Goal: Task Accomplishment & Management: Use online tool/utility

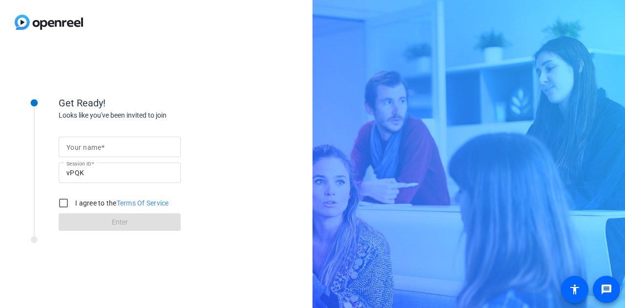
click at [106, 144] on input "Your name" at bounding box center [119, 147] width 106 height 12
type input "[PERSON_NAME]"
click at [70, 202] on input "I agree to the Terms Of Service" at bounding box center [64, 203] width 20 height 20
checkbox input "true"
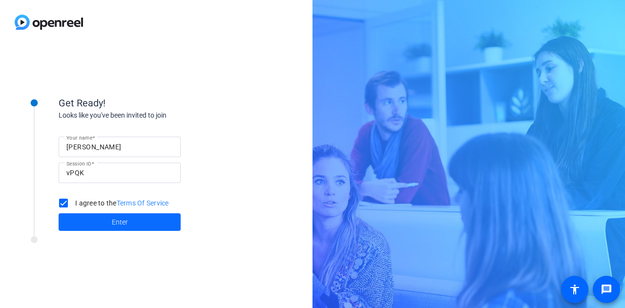
click at [106, 222] on span at bounding box center [120, 221] width 122 height 23
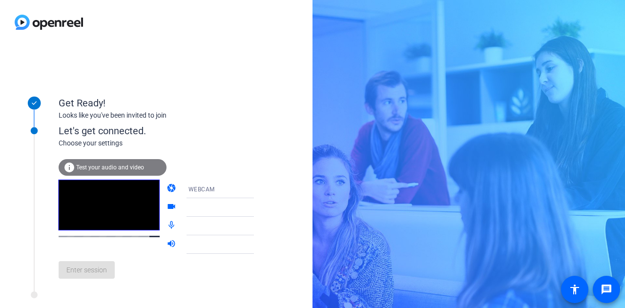
click at [111, 168] on span "Test your audio and video" at bounding box center [110, 167] width 68 height 7
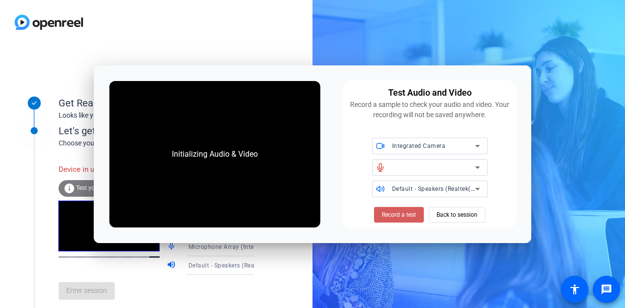
click at [405, 217] on span "Record a test" at bounding box center [399, 214] width 34 height 9
click at [420, 167] on div at bounding box center [433, 168] width 83 height 12
click at [398, 216] on span "Record a test" at bounding box center [399, 214] width 34 height 9
click at [476, 217] on span "Back to session" at bounding box center [457, 215] width 41 height 19
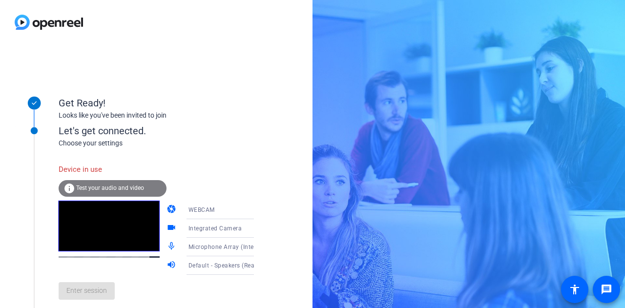
click at [109, 186] on span "Test your audio and video" at bounding box center [110, 188] width 68 height 7
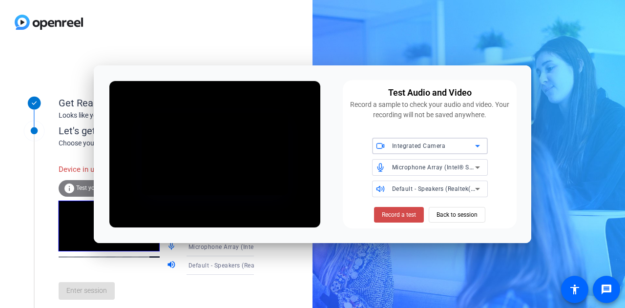
click at [411, 218] on span "Record a test" at bounding box center [399, 214] width 34 height 9
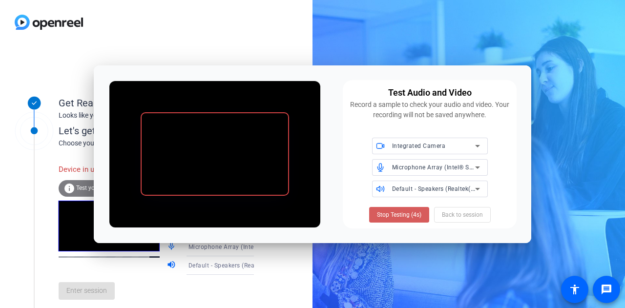
click at [403, 207] on span at bounding box center [399, 214] width 60 height 23
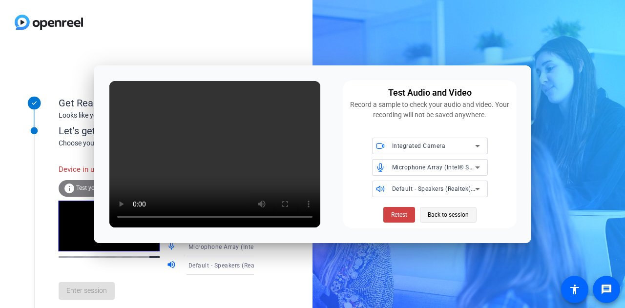
click at [451, 211] on span "Back to session" at bounding box center [448, 215] width 41 height 19
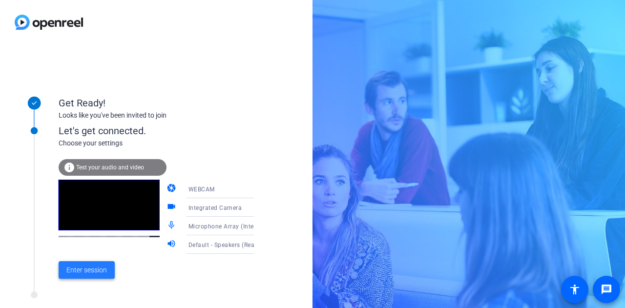
click at [90, 269] on span "Enter session" at bounding box center [86, 270] width 41 height 10
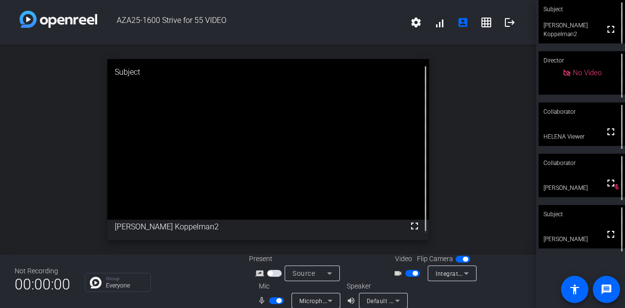
click at [330, 297] on icon at bounding box center [330, 301] width 12 height 12
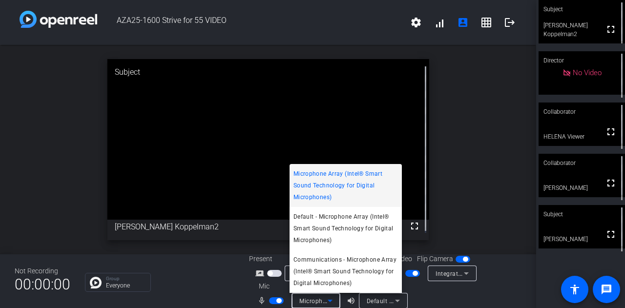
click at [504, 285] on div at bounding box center [312, 154] width 625 height 308
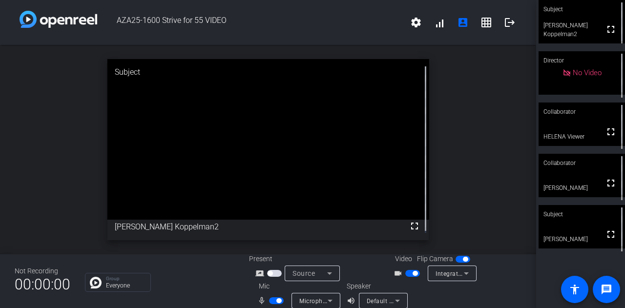
scroll to position [11, 0]
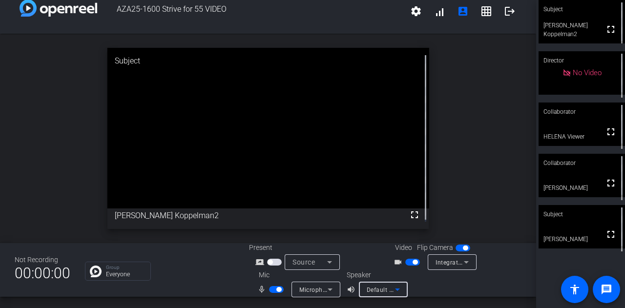
click at [392, 289] on icon at bounding box center [398, 290] width 12 height 12
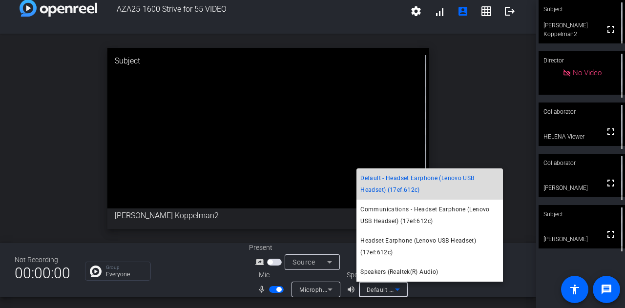
click at [438, 180] on span "Default - Headset Earphone (Lenovo USB Headset) (17ef:612c)" at bounding box center [429, 183] width 139 height 23
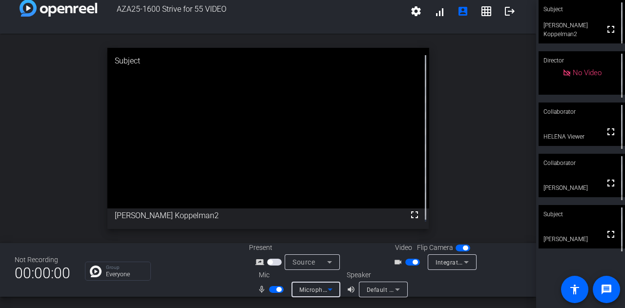
click at [326, 295] on icon at bounding box center [330, 290] width 12 height 12
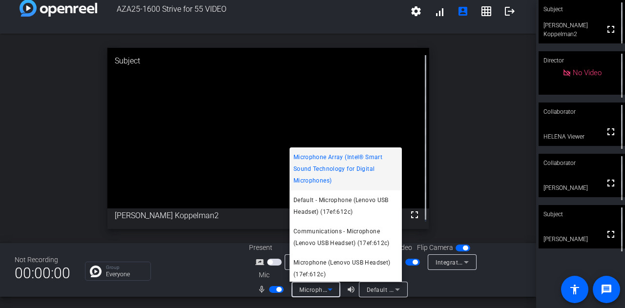
click at [353, 240] on span "Communications - Microphone (Lenovo USB Headset) (17ef:612c)" at bounding box center [345, 237] width 105 height 23
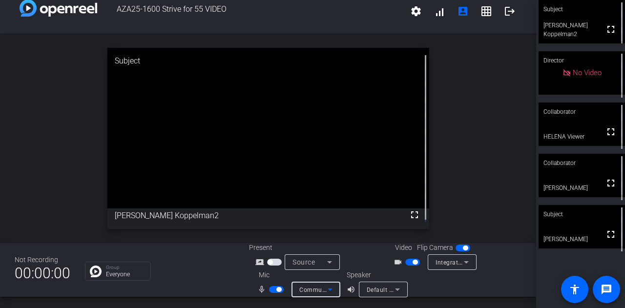
click at [327, 291] on icon at bounding box center [330, 290] width 12 height 12
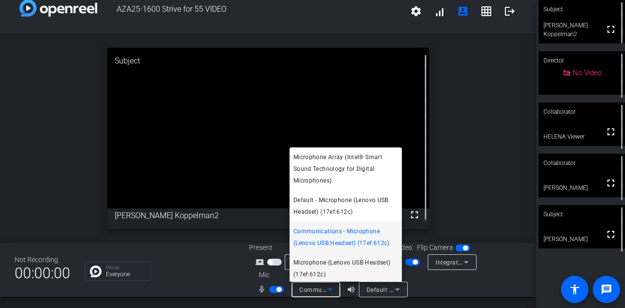
click at [341, 270] on span "Microphone (Lenovo USB Headset) (17ef:612c)" at bounding box center [345, 268] width 105 height 23
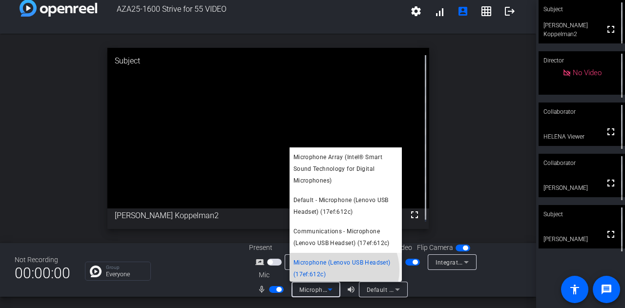
scroll to position [0, 0]
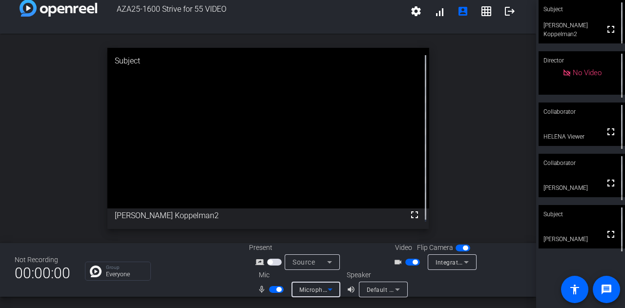
click at [395, 289] on icon at bounding box center [397, 290] width 5 height 2
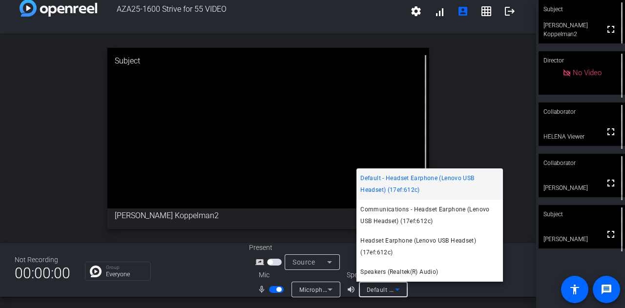
click at [327, 293] on div at bounding box center [312, 154] width 625 height 308
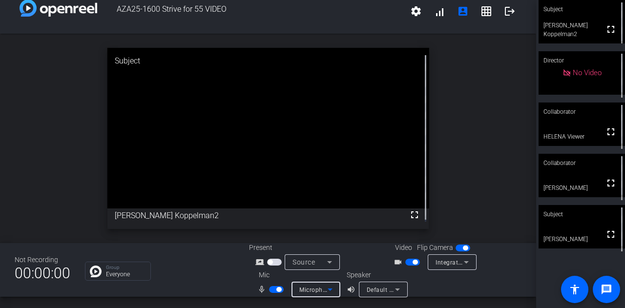
click at [327, 293] on icon at bounding box center [330, 290] width 12 height 12
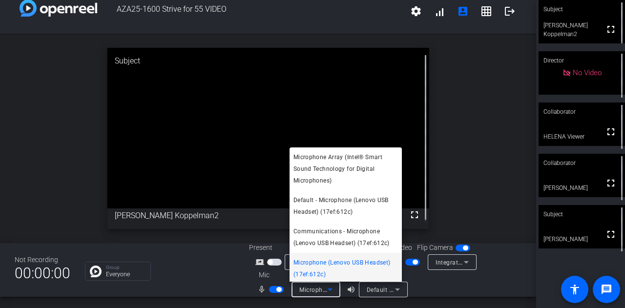
scroll to position [2, 0]
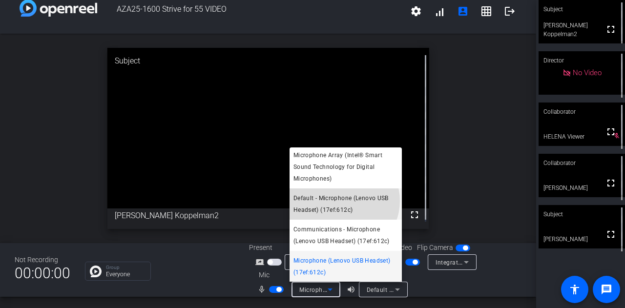
click at [343, 201] on span "Default - Microphone (Lenovo USB Headset) (17ef:612c)" at bounding box center [345, 203] width 105 height 23
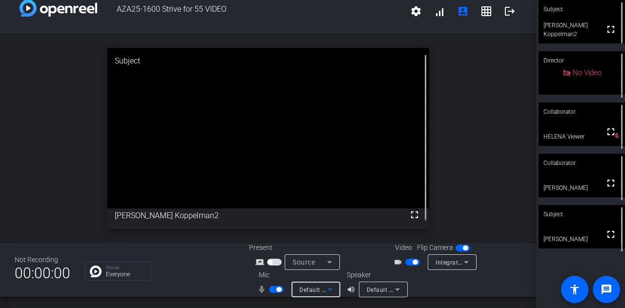
click at [324, 258] on icon at bounding box center [330, 262] width 12 height 12
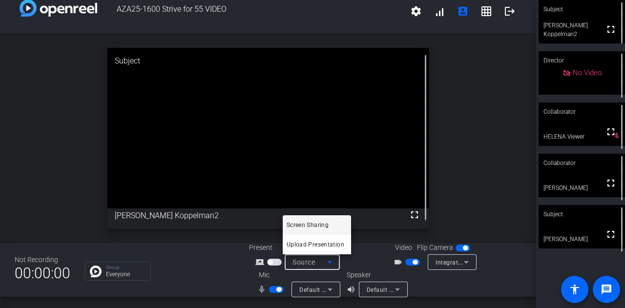
click at [464, 184] on div at bounding box center [312, 154] width 625 height 308
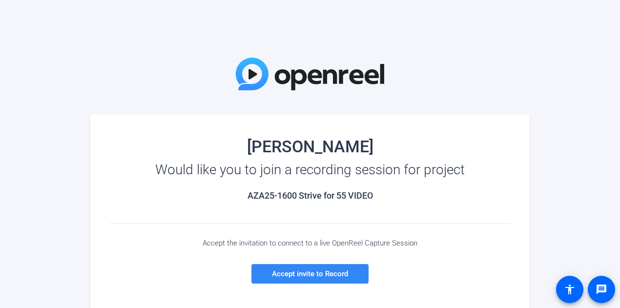
click at [330, 272] on span "Accept invite to Record" at bounding box center [310, 274] width 76 height 9
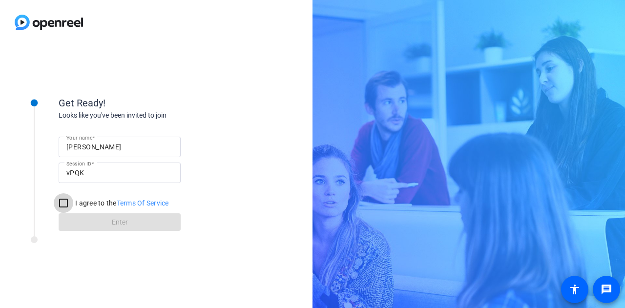
click at [60, 204] on input "I agree to the Terms Of Service" at bounding box center [64, 203] width 20 height 20
checkbox input "true"
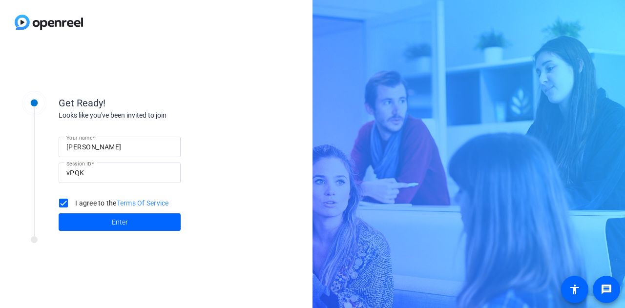
click at [131, 151] on div "[PERSON_NAME]" at bounding box center [119, 147] width 106 height 21
type input "[PERSON_NAME]"
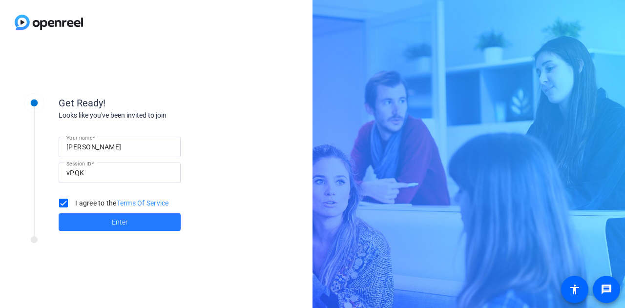
click at [134, 218] on span at bounding box center [120, 221] width 122 height 23
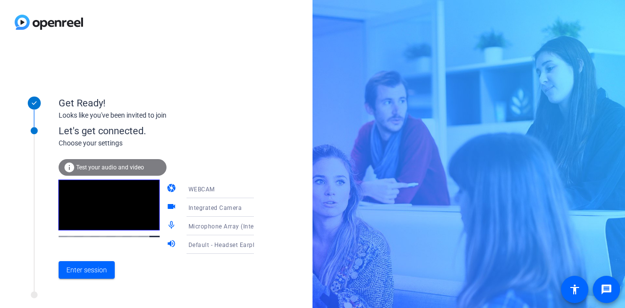
click at [144, 165] on div "info Test your audio and video" at bounding box center [113, 167] width 108 height 17
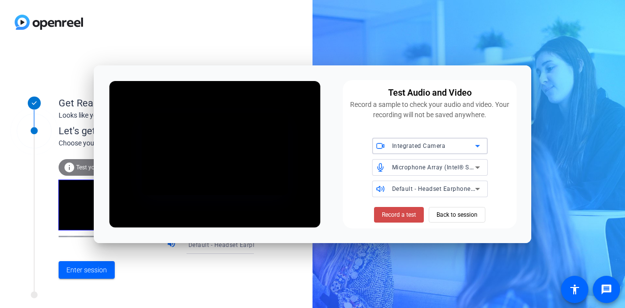
click at [390, 213] on span "Record a test" at bounding box center [399, 214] width 34 height 9
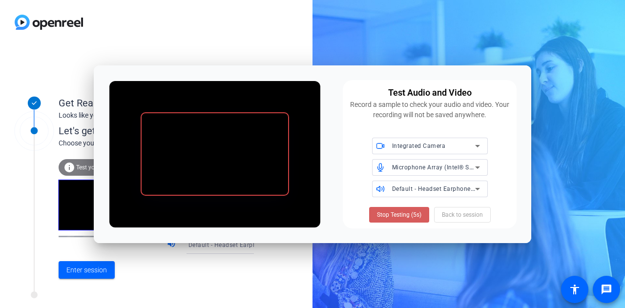
click at [417, 216] on span "Stop Testing (5s)" at bounding box center [399, 214] width 44 height 9
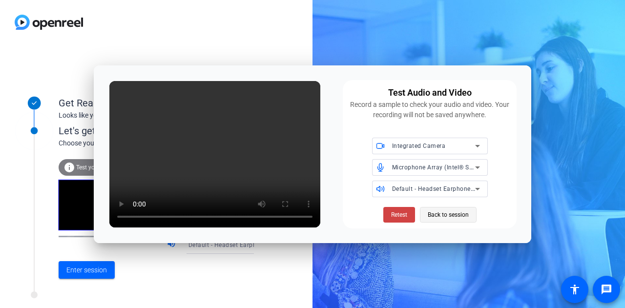
click at [463, 209] on span "Back to session" at bounding box center [448, 215] width 41 height 19
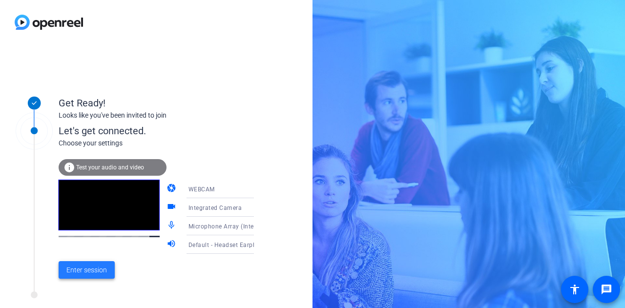
click at [85, 272] on span "Enter session" at bounding box center [86, 270] width 41 height 10
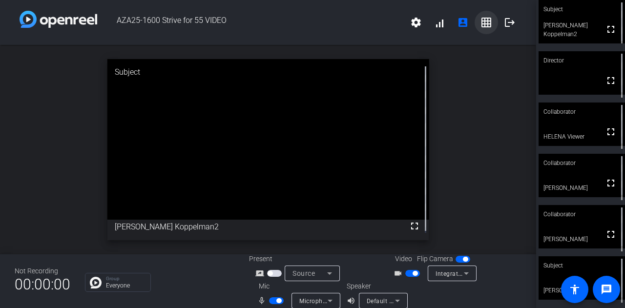
click at [481, 28] on mat-icon "grid_on" at bounding box center [487, 23] width 12 height 12
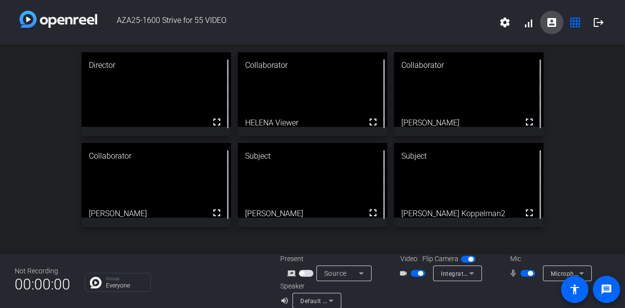
click at [550, 22] on mat-icon "account_box" at bounding box center [552, 23] width 12 height 12
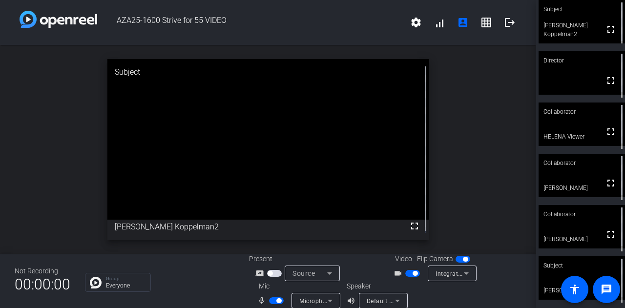
scroll to position [11, 0]
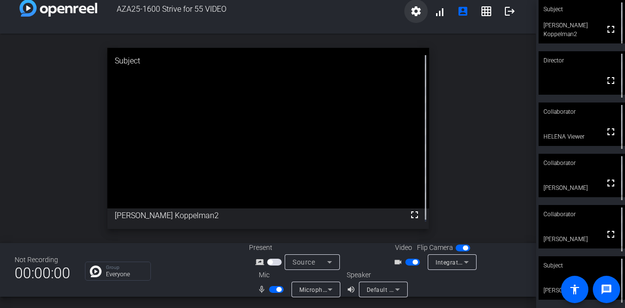
click at [418, 8] on span at bounding box center [415, 11] width 23 height 23
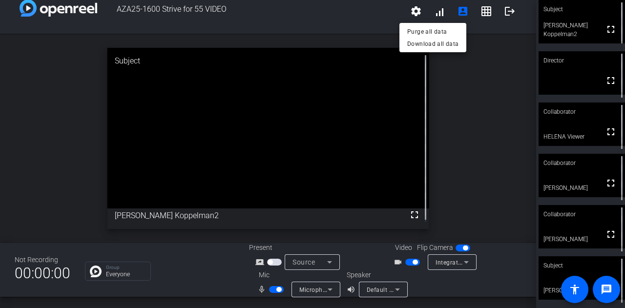
click at [438, 9] on div at bounding box center [312, 154] width 625 height 308
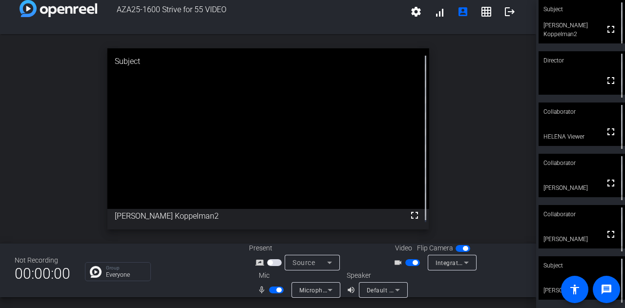
click at [438, 9] on span at bounding box center [439, 11] width 23 height 23
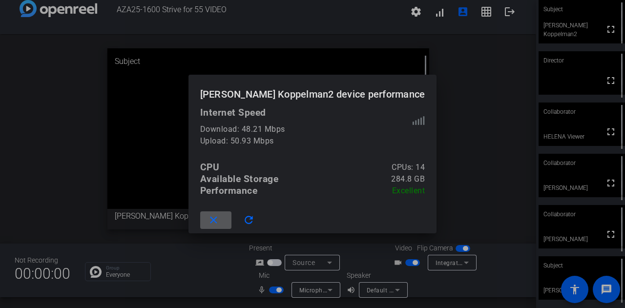
click at [461, 12] on div at bounding box center [312, 154] width 625 height 308
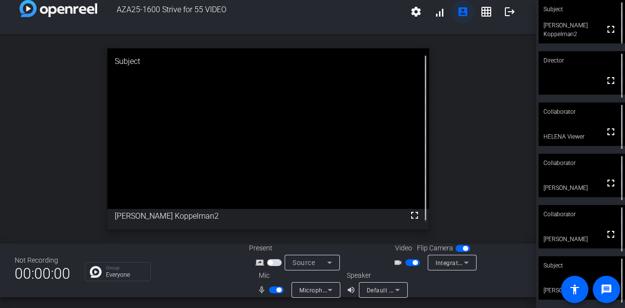
click at [460, 12] on mat-icon "account_box" at bounding box center [463, 12] width 12 height 12
click at [335, 290] on div "Microphone Array (Intel® Smart Sound Technology for Digital Microphones)" at bounding box center [316, 290] width 49 height 16
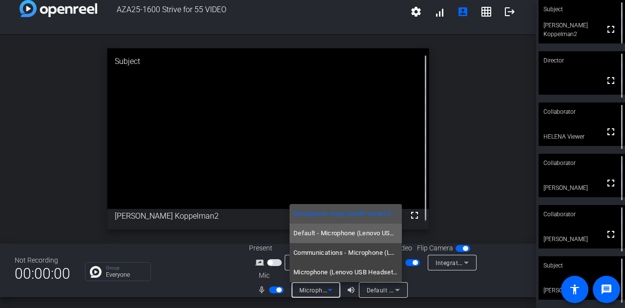
click at [350, 233] on span "Default - Microphone (Lenovo USB Headset) (17ef:612c)" at bounding box center [345, 234] width 105 height 12
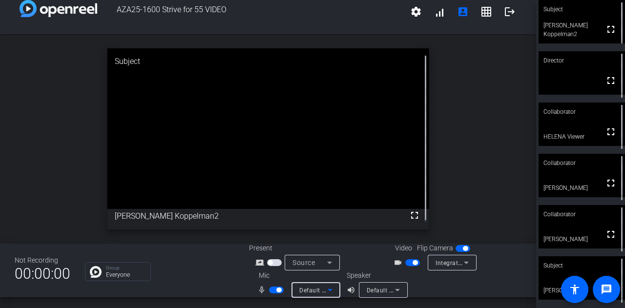
click at [399, 289] on icon at bounding box center [398, 290] width 12 height 12
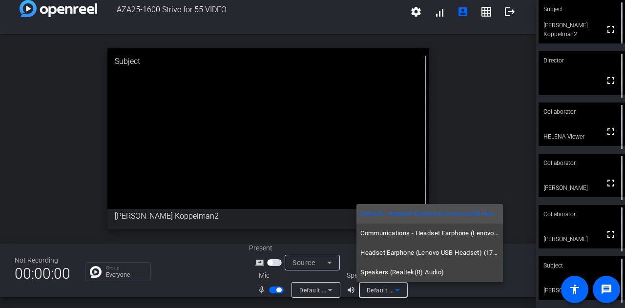
click at [496, 132] on div at bounding box center [312, 154] width 625 height 308
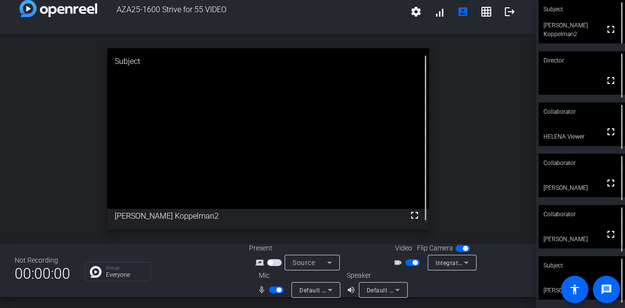
click at [331, 293] on icon at bounding box center [330, 290] width 12 height 12
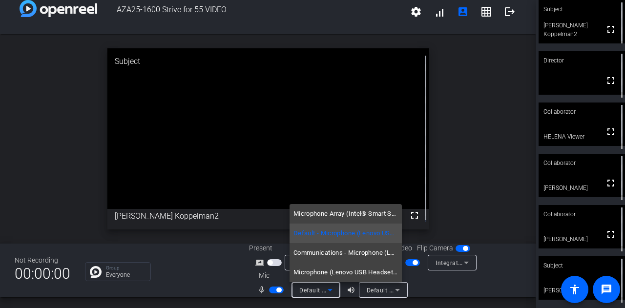
click at [348, 274] on span "Microphone (Lenovo USB Headset) (17ef:612c)" at bounding box center [345, 273] width 105 height 12
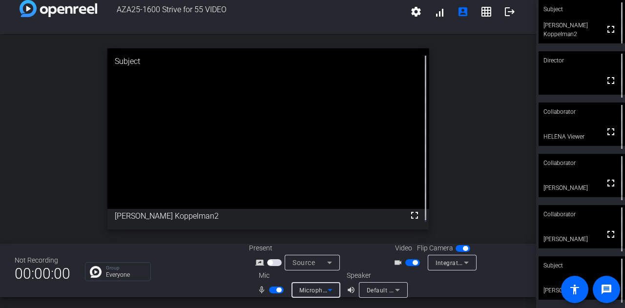
click at [332, 288] on icon at bounding box center [330, 290] width 12 height 12
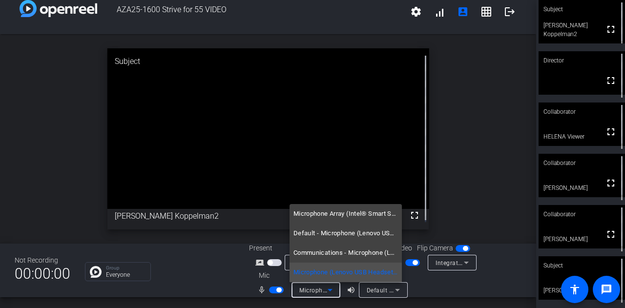
click at [476, 132] on div at bounding box center [312, 154] width 625 height 308
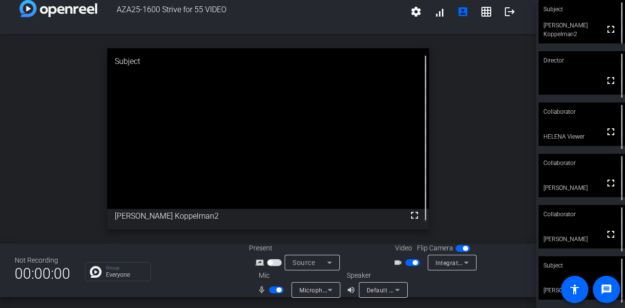
scroll to position [11, 0]
click at [332, 260] on icon at bounding box center [330, 262] width 12 height 12
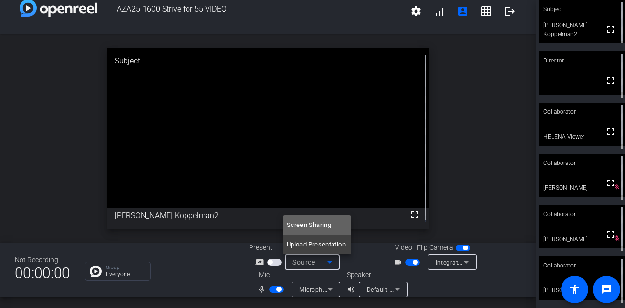
click at [316, 227] on span "Screen Sharing" at bounding box center [309, 225] width 44 height 12
